Goal: Register for event/course: Register for event/course

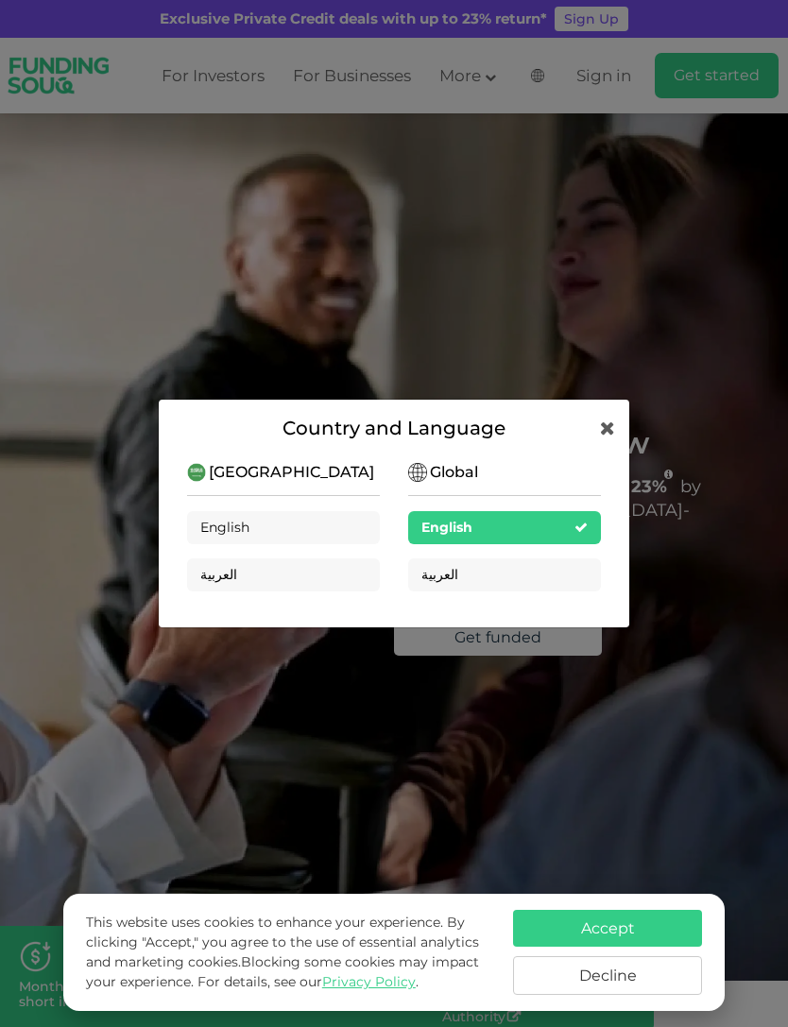
click at [351, 572] on div "العربية" at bounding box center [283, 574] width 193 height 33
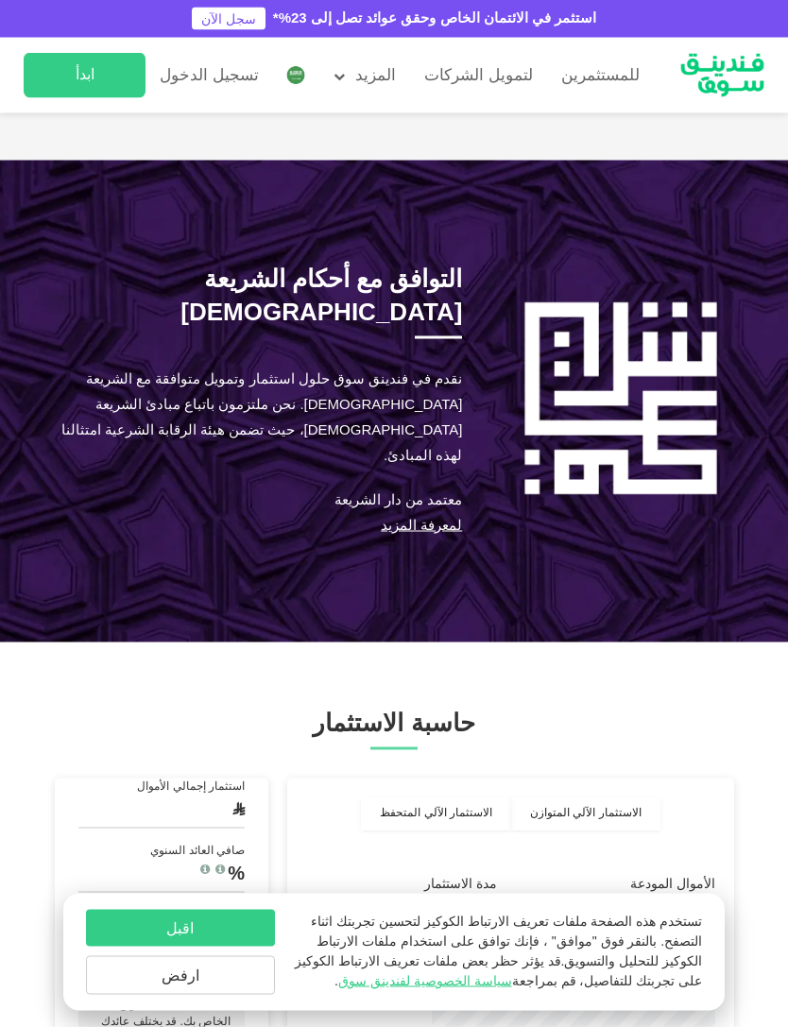
scroll to position [1545, 0]
click at [228, 995] on button "ارفض" at bounding box center [180, 975] width 189 height 39
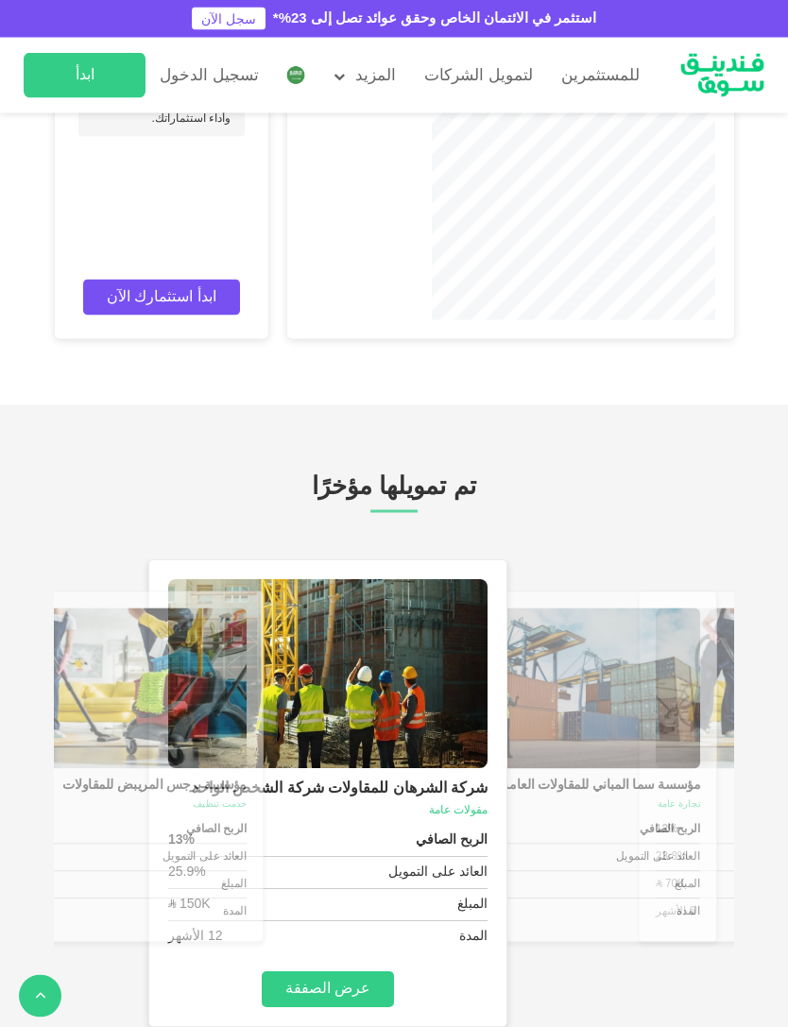
scroll to position [2554, 0]
type tc-range-slider "1"
type tc-range-slider "1000000"
type tc-range-slider "5"
type tc-range-slider "30000"
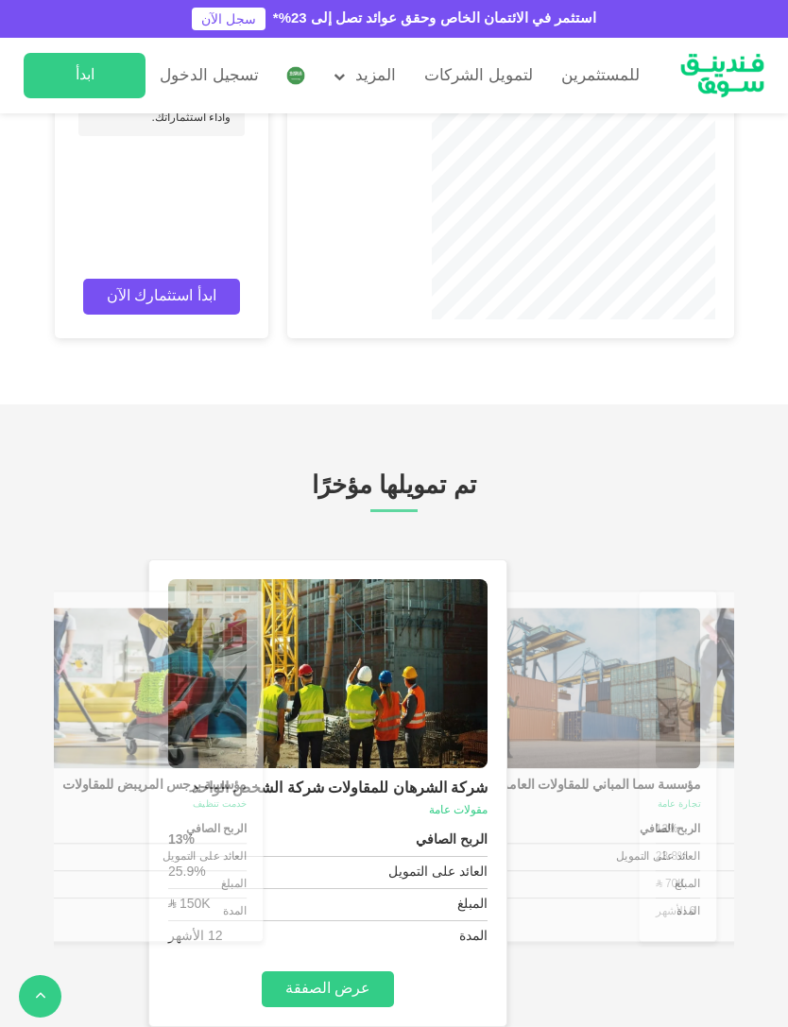
type tc-range-slider "10000"
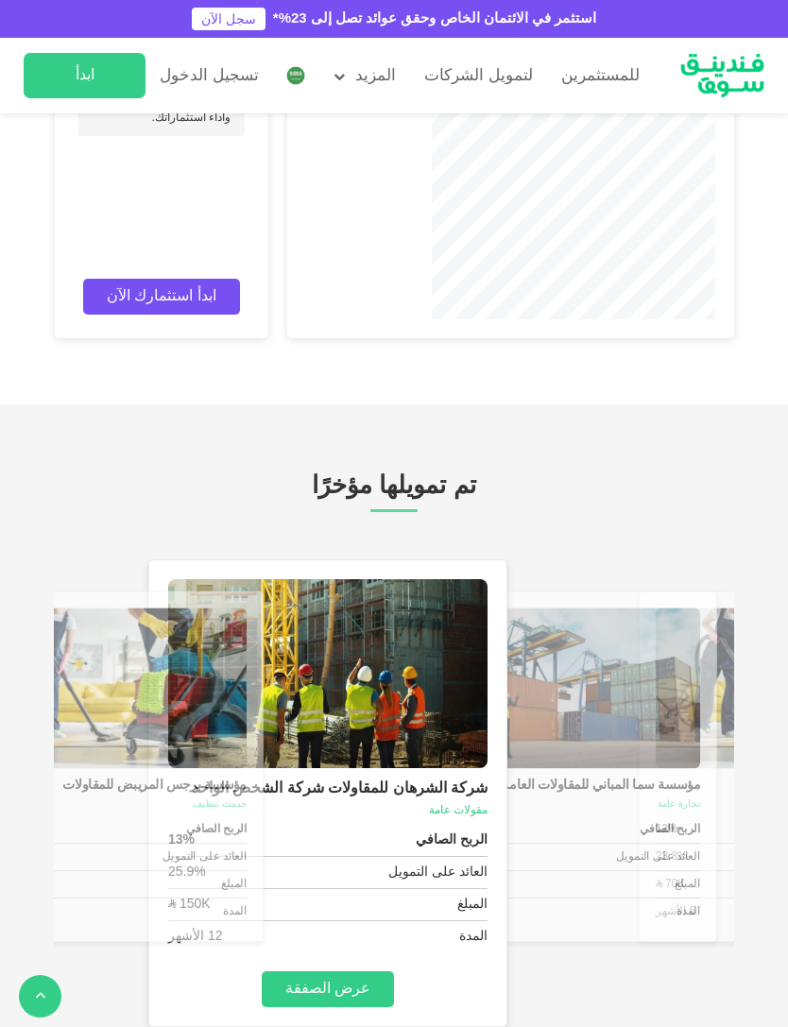
type tc-range-slider "10000"
type tc-range-slider "1"
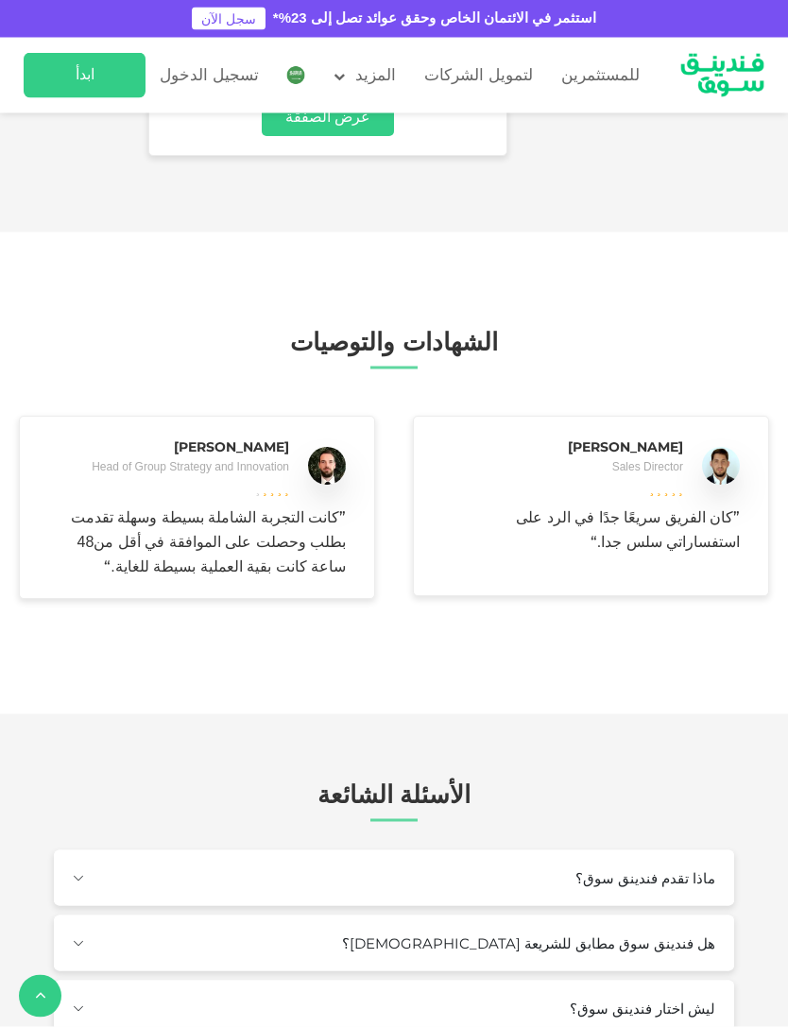
scroll to position [3426, 0]
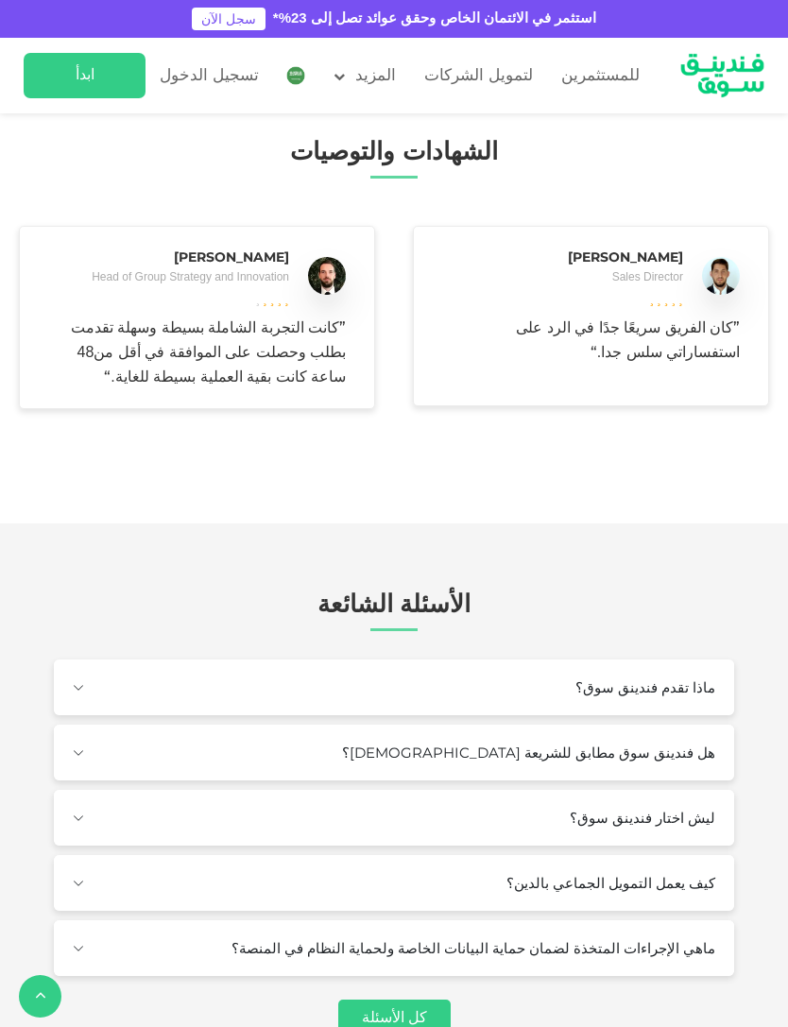
scroll to position [3614, 0]
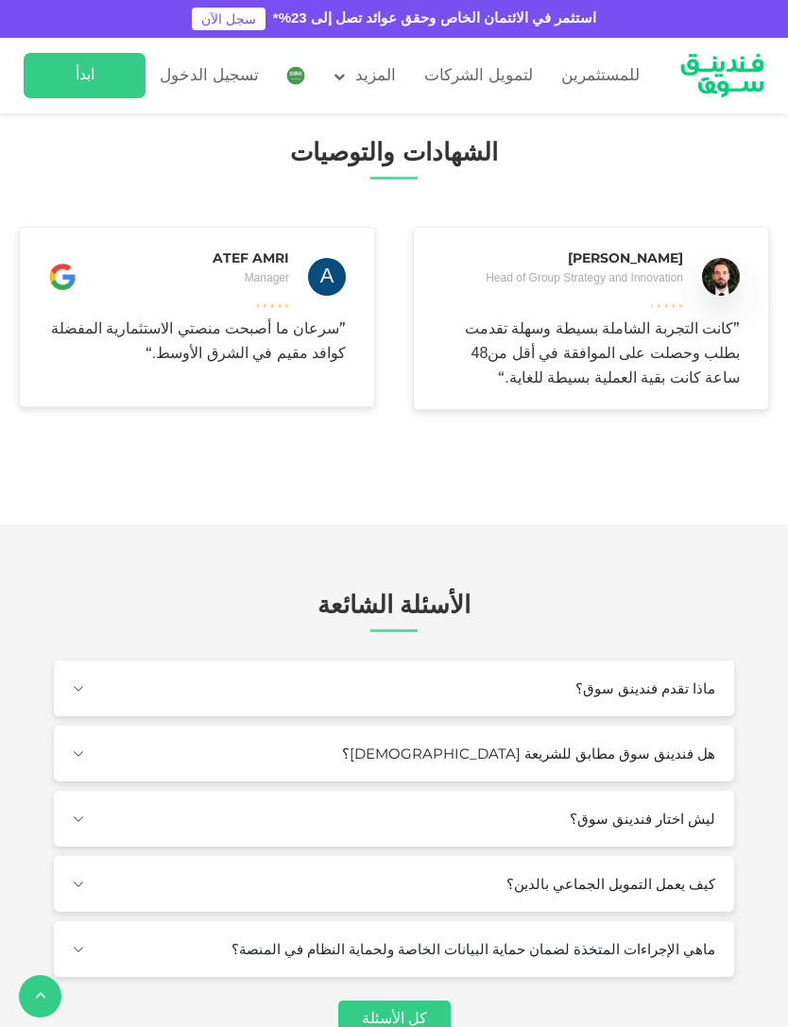
click at [324, 149] on span "تسجيل المستثمر" at bounding box center [314, 155] width 103 height 21
